Goal: Information Seeking & Learning: Learn about a topic

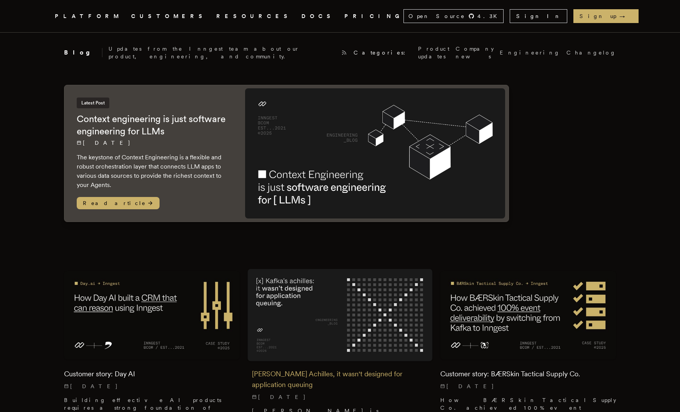
click at [272, 305] on img at bounding box center [340, 315] width 185 height 92
click at [322, 302] on img at bounding box center [340, 315] width 185 height 92
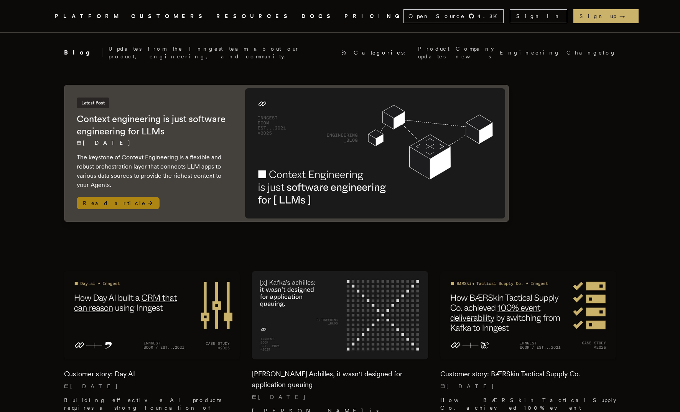
click at [315, 129] on img at bounding box center [375, 153] width 261 height 130
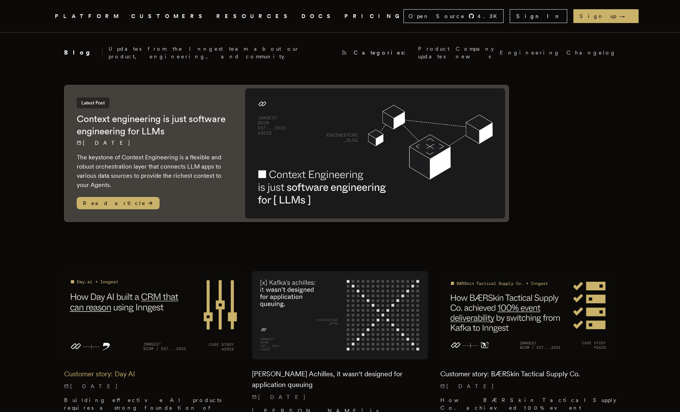
click at [202, 300] on img at bounding box center [151, 315] width 185 height 92
